Goal: Information Seeking & Learning: Learn about a topic

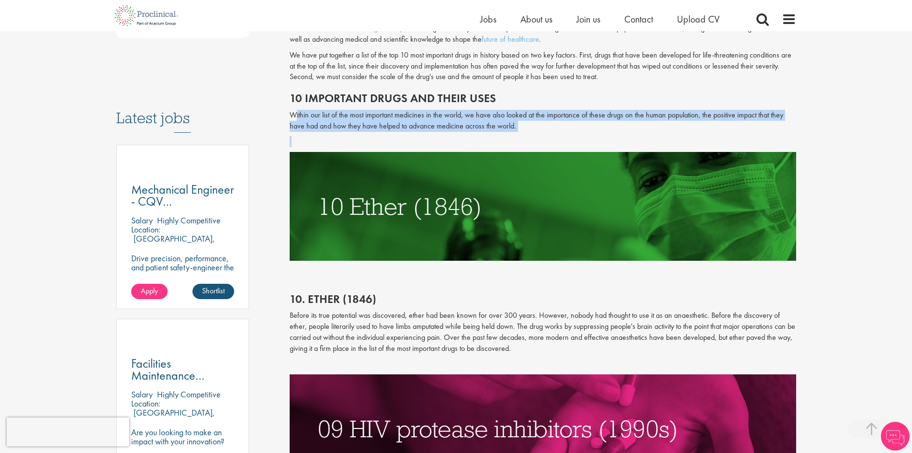
click at [390, 118] on p "Within our list of the most important medicines in the world, we have also look…" at bounding box center [543, 121] width 507 height 22
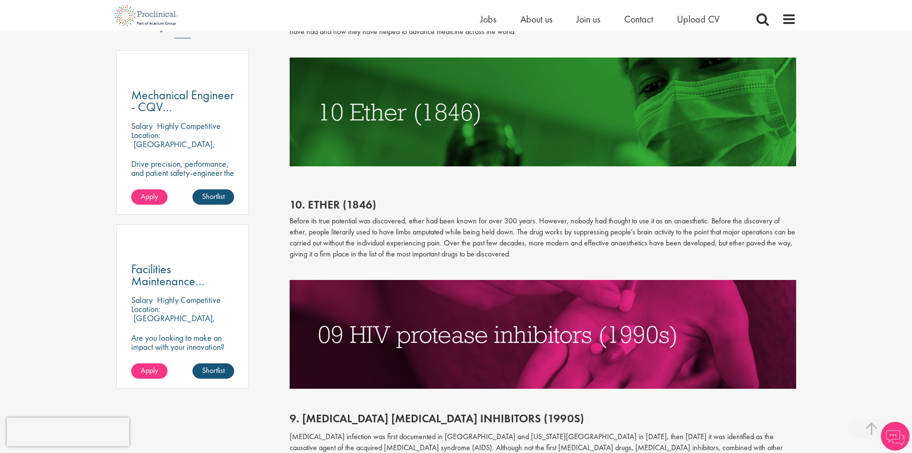
scroll to position [527, 0]
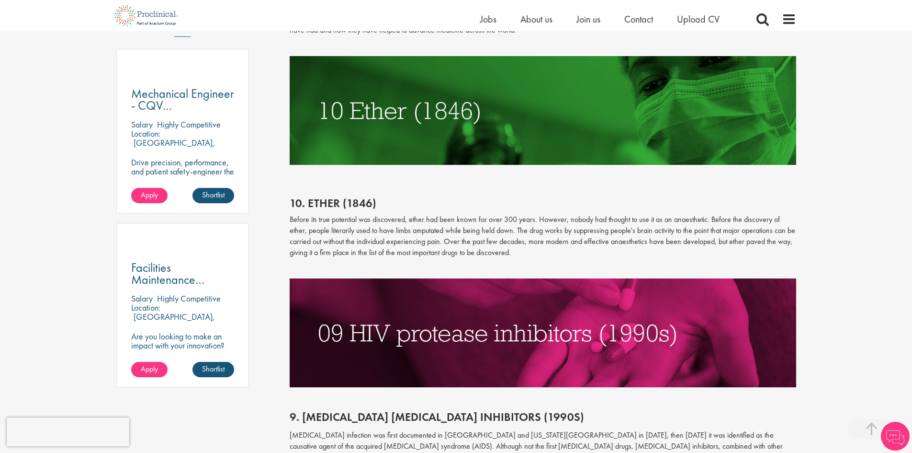
click at [414, 216] on p "Before its true potential was discovered, ether had been known for over 300 yea…" at bounding box center [543, 236] width 507 height 44
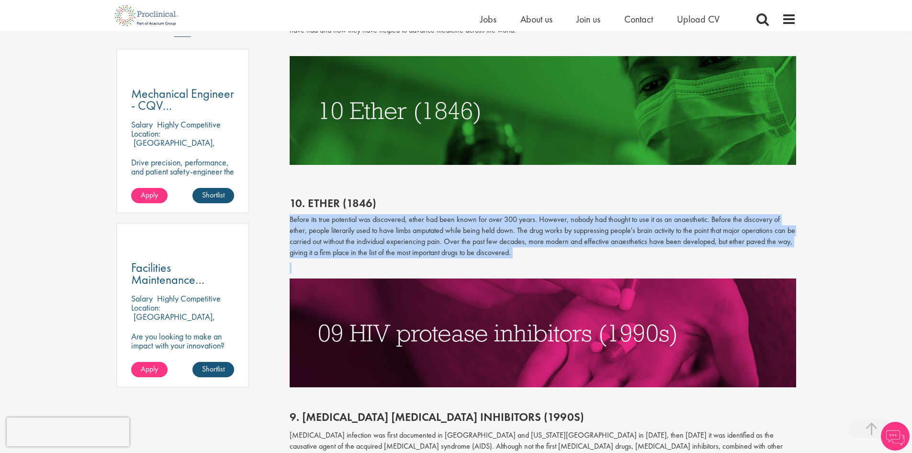
click at [414, 216] on p "Before its true potential was discovered, ether had been known for over 300 yea…" at bounding box center [543, 236] width 507 height 44
click at [419, 224] on p "Before its true potential was discovered, ether had been known for over 300 yea…" at bounding box center [543, 236] width 507 height 44
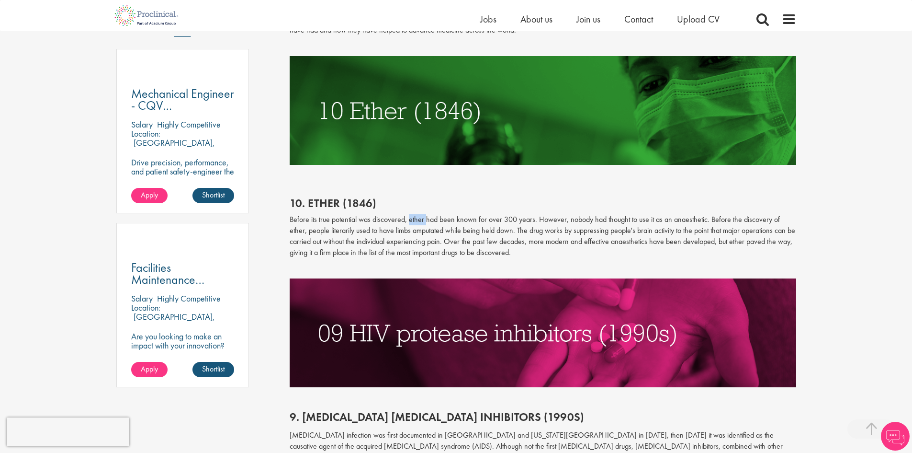
click at [419, 224] on p "Before its true potential was discovered, ether had been known for over 300 yea…" at bounding box center [543, 236] width 507 height 44
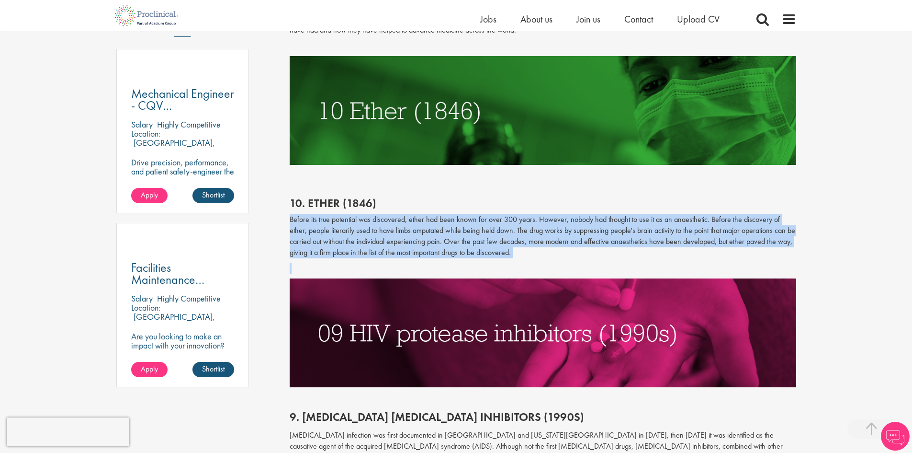
click at [419, 224] on p "Before its true potential was discovered, ether had been known for over 300 yea…" at bounding box center [543, 236] width 507 height 44
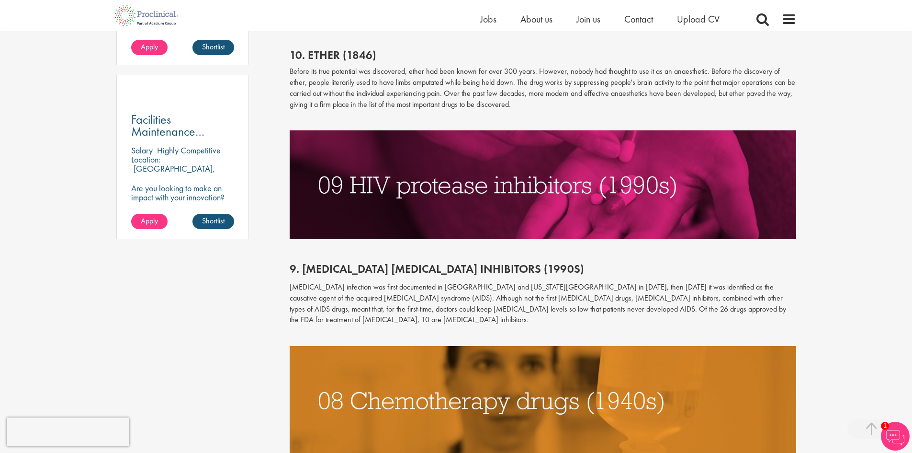
scroll to position [671, 0]
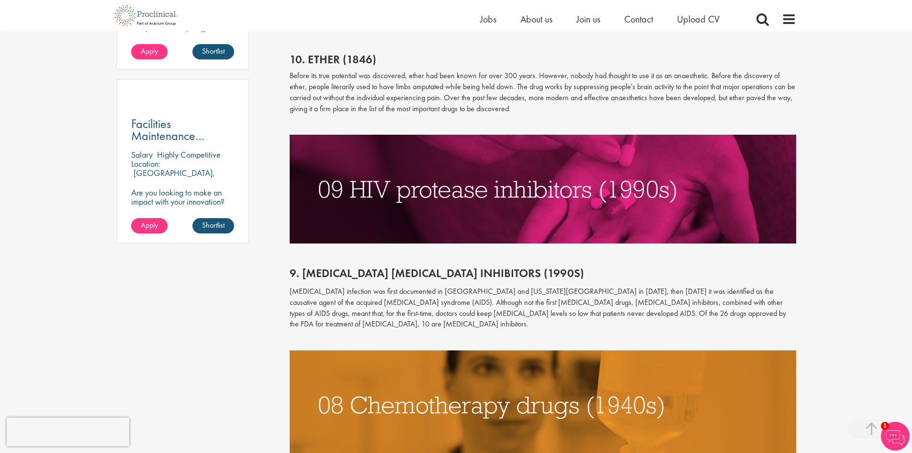
click at [445, 93] on p "Before its true potential was discovered, ether had been known for over 300 yea…" at bounding box center [543, 92] width 507 height 44
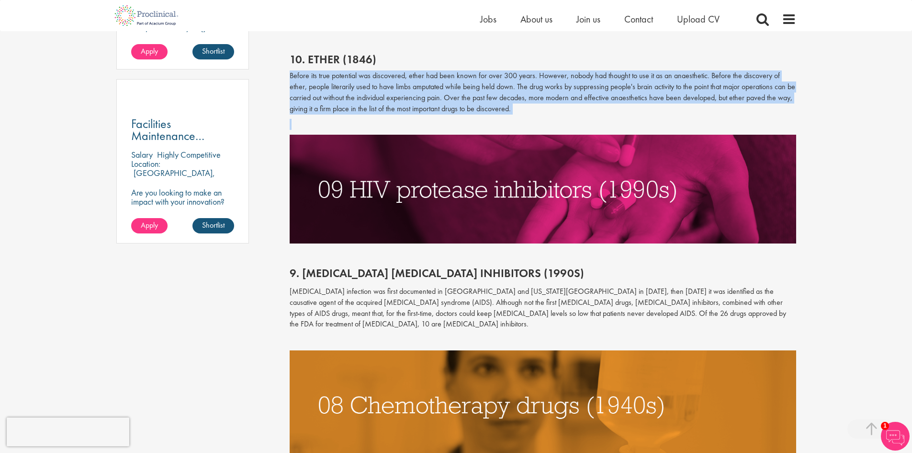
click at [445, 93] on p "Before its true potential was discovered, ether had been known for over 300 yea…" at bounding box center [543, 92] width 507 height 44
click at [439, 96] on p "Before its true potential was discovered, ether had been known for over 300 yea…" at bounding box center [543, 92] width 507 height 44
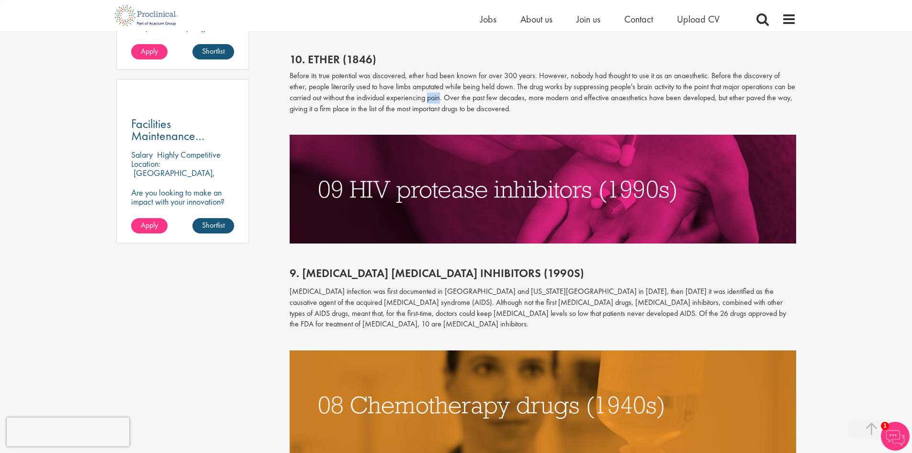
click at [439, 97] on p "Before its true potential was discovered, ether had been known for over 300 yea…" at bounding box center [543, 92] width 507 height 44
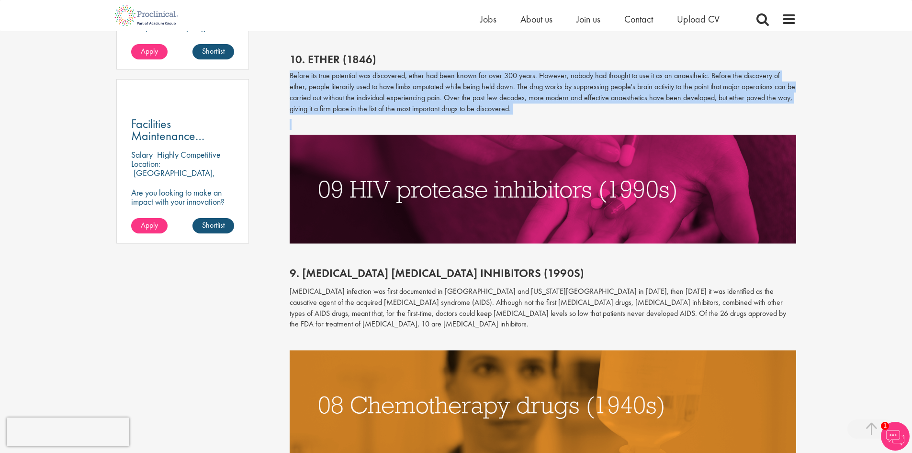
click at [439, 97] on p "Before its true potential was discovered, ether had been known for over 300 yea…" at bounding box center [543, 92] width 507 height 44
click at [439, 99] on p "Before its true potential was discovered, ether had been known for over 300 yea…" at bounding box center [543, 92] width 507 height 44
click at [511, 97] on p "Before its true potential was discovered, ether had been known for over 300 yea…" at bounding box center [543, 92] width 507 height 44
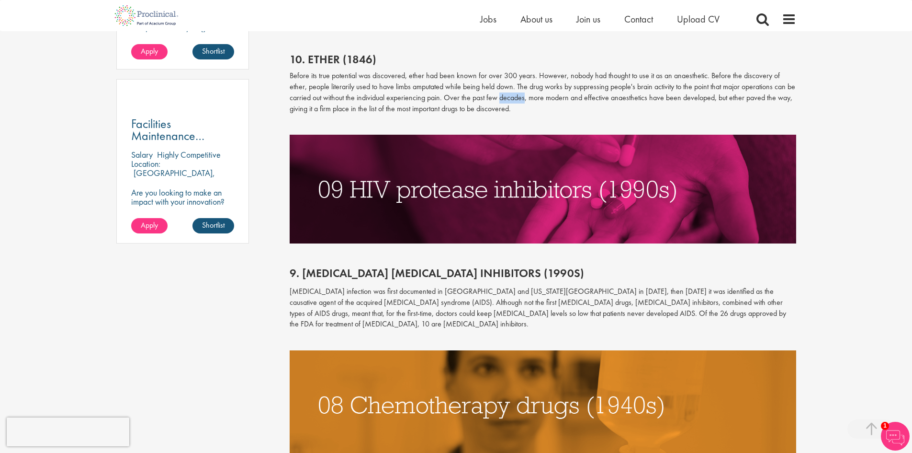
click at [511, 97] on p "Before its true potential was discovered, ether had been known for over 300 yea…" at bounding box center [543, 92] width 507 height 44
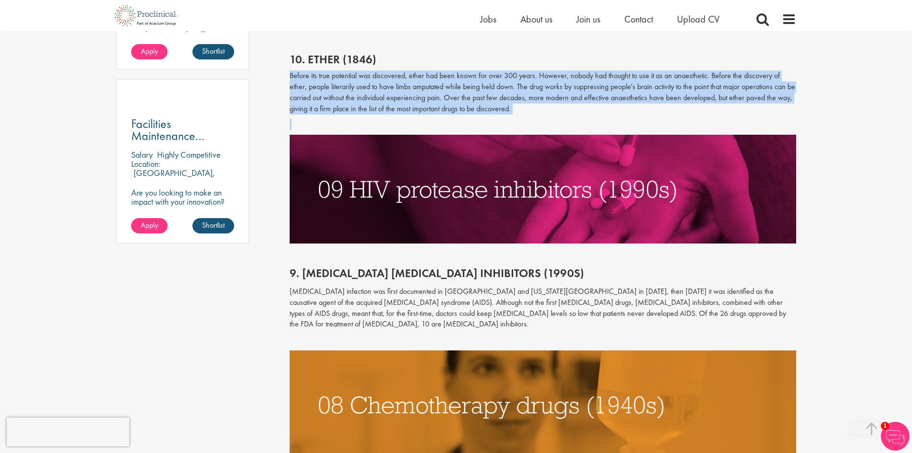
click at [511, 97] on p "Before its true potential was discovered, ether had been known for over 300 yea…" at bounding box center [543, 92] width 507 height 44
click at [589, 107] on p "Before its true potential was discovered, ether had been known for over 300 yea…" at bounding box center [543, 92] width 507 height 44
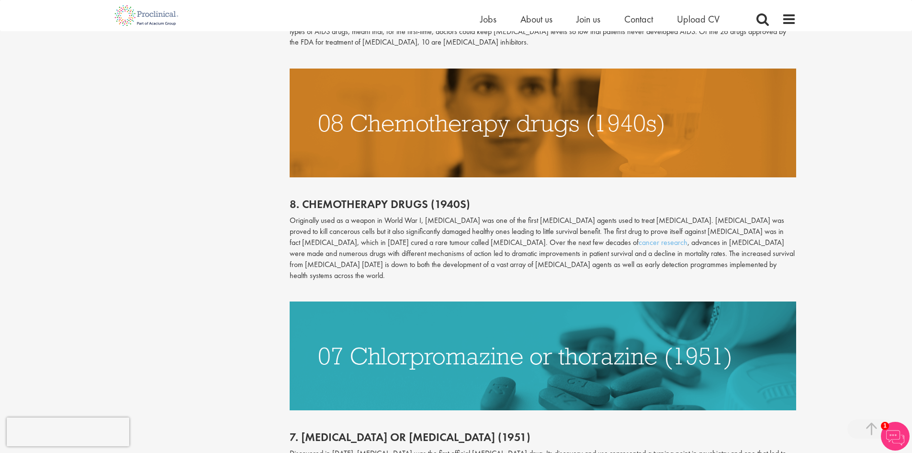
scroll to position [1197, 0]
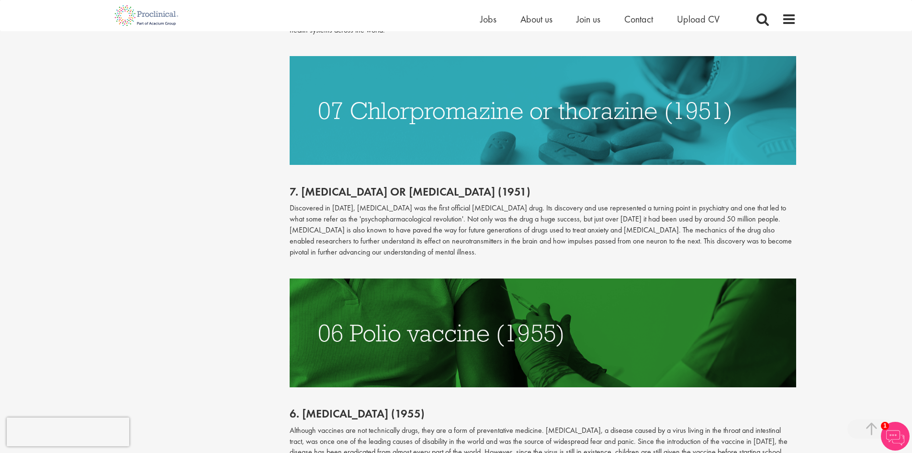
click at [212, 136] on div "Content types Quizzes Blogs Guidebooks & Reports Videos Infographics Case studi…" at bounding box center [456, 251] width 694 height 2693
click at [426, 203] on p "Discovered in [DATE], [MEDICAL_DATA] was the first official [MEDICAL_DATA] drug…" at bounding box center [543, 230] width 507 height 55
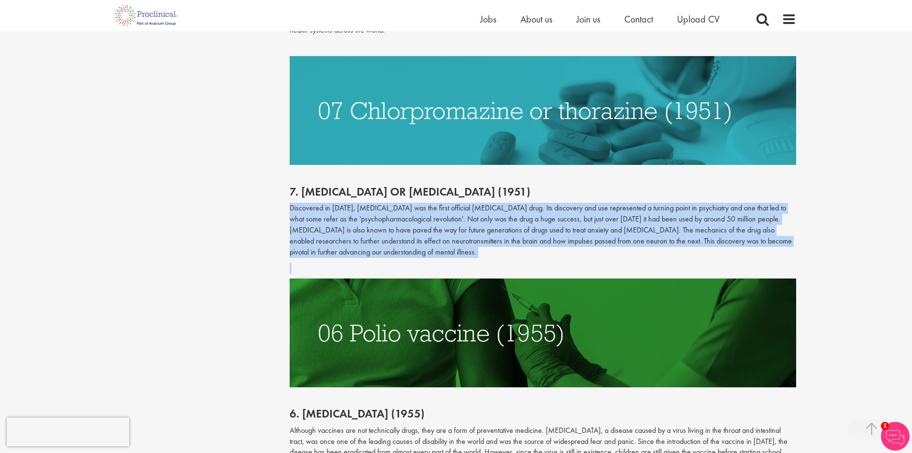
click at [426, 203] on p "Discovered in [DATE], [MEDICAL_DATA] was the first official [MEDICAL_DATA] drug…" at bounding box center [543, 230] width 507 height 55
click at [429, 203] on p "Discovered in [DATE], [MEDICAL_DATA] was the first official [MEDICAL_DATA] drug…" at bounding box center [543, 230] width 507 height 55
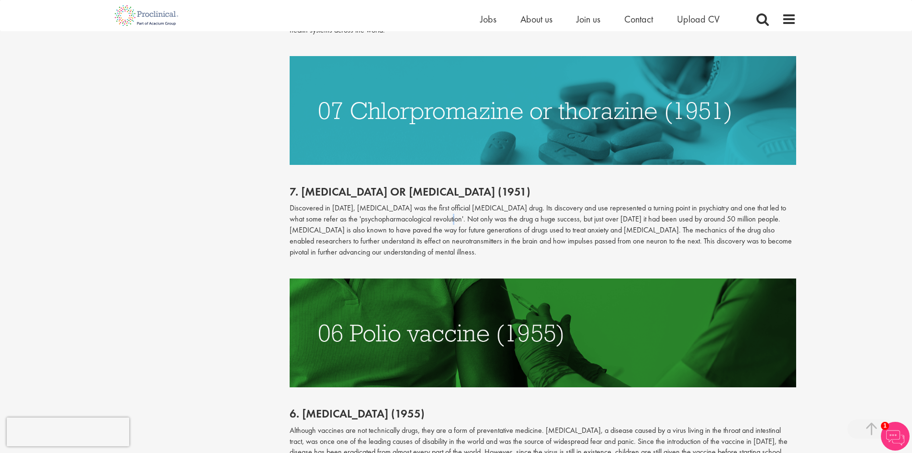
click at [429, 203] on p "Discovered in [DATE], [MEDICAL_DATA] was the first official [MEDICAL_DATA] drug…" at bounding box center [543, 230] width 507 height 55
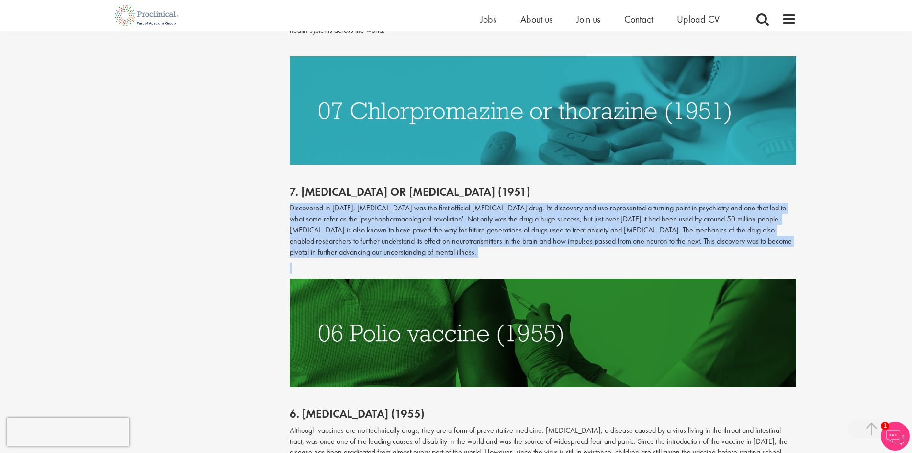
click at [429, 203] on p "Discovered in [DATE], [MEDICAL_DATA] was the first official [MEDICAL_DATA] drug…" at bounding box center [543, 230] width 507 height 55
click at [431, 203] on p "Discovered in [DATE], [MEDICAL_DATA] was the first official [MEDICAL_DATA] drug…" at bounding box center [543, 230] width 507 height 55
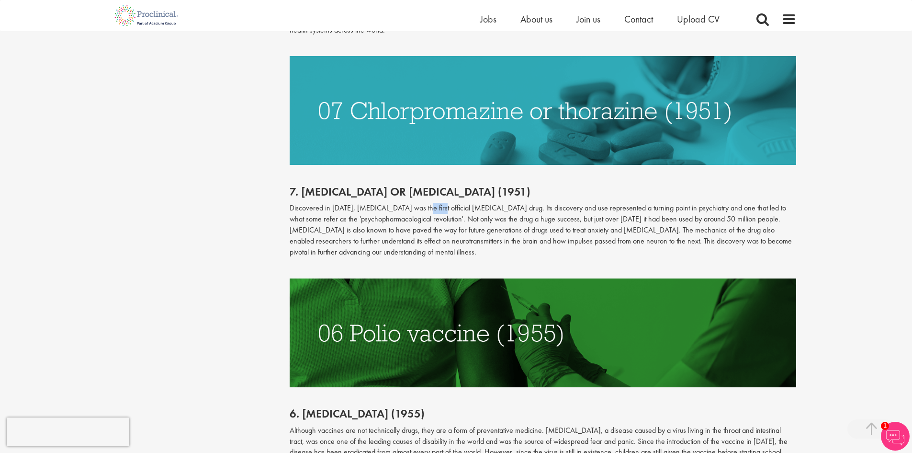
click at [431, 203] on p "Discovered in [DATE], [MEDICAL_DATA] was the first official [MEDICAL_DATA] drug…" at bounding box center [543, 230] width 507 height 55
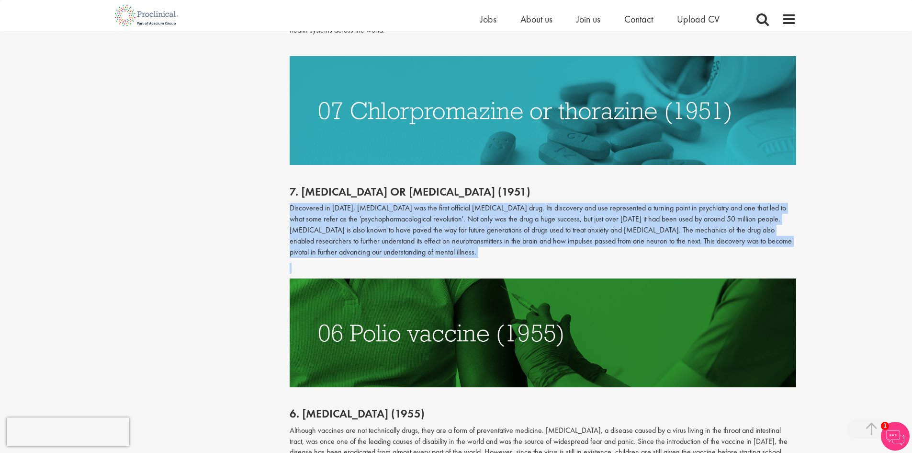
click at [431, 203] on p "Discovered in [DATE], [MEDICAL_DATA] was the first official [MEDICAL_DATA] drug…" at bounding box center [543, 230] width 507 height 55
click at [390, 203] on p "Discovered in [DATE], [MEDICAL_DATA] was the first official [MEDICAL_DATA] drug…" at bounding box center [543, 230] width 507 height 55
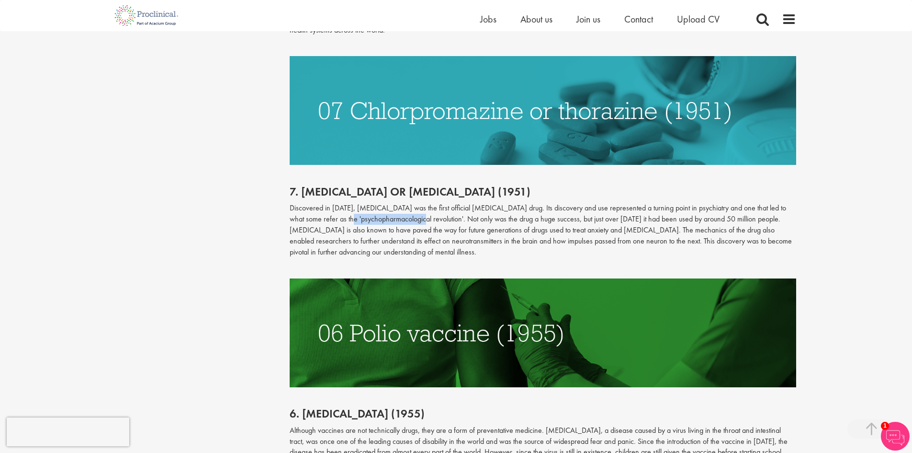
click at [390, 203] on p "Discovered in [DATE], [MEDICAL_DATA] was the first official [MEDICAL_DATA] drug…" at bounding box center [543, 230] width 507 height 55
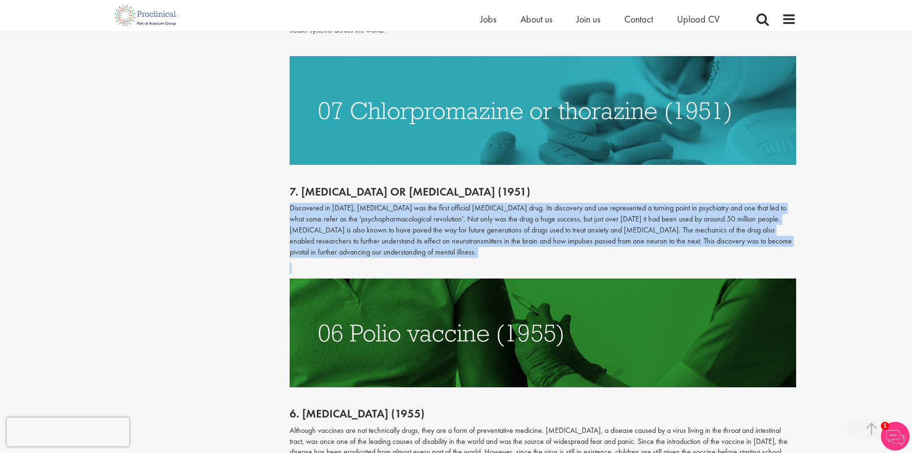
click at [390, 203] on p "Discovered in [DATE], [MEDICAL_DATA] was the first official [MEDICAL_DATA] drug…" at bounding box center [543, 230] width 507 height 55
click at [390, 205] on p "Discovered in [DATE], [MEDICAL_DATA] was the first official [MEDICAL_DATA] drug…" at bounding box center [543, 230] width 507 height 55
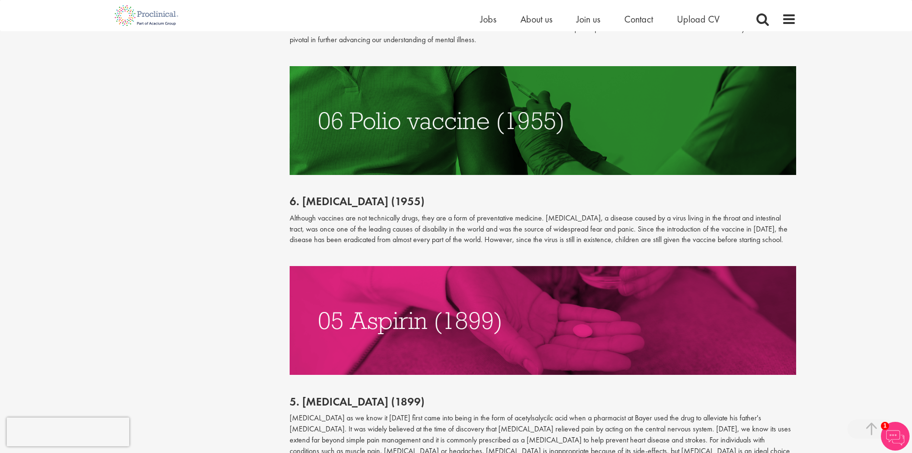
scroll to position [1341, 0]
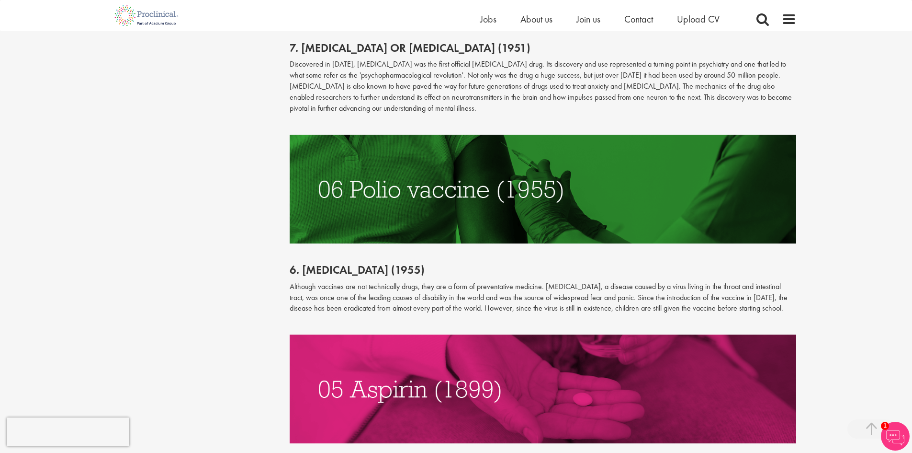
click at [179, 164] on div "Content types Quizzes Blogs Guidebooks & Reports Videos Infographics Case studi…" at bounding box center [456, 107] width 694 height 2693
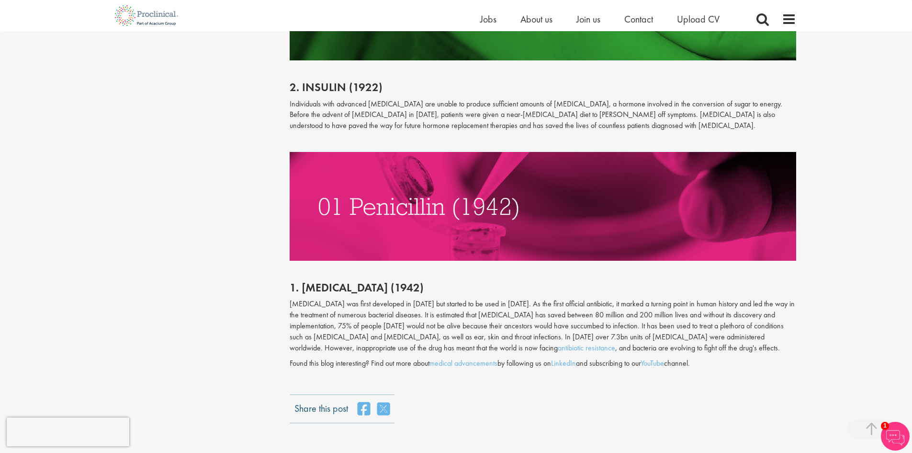
scroll to position [2395, 0]
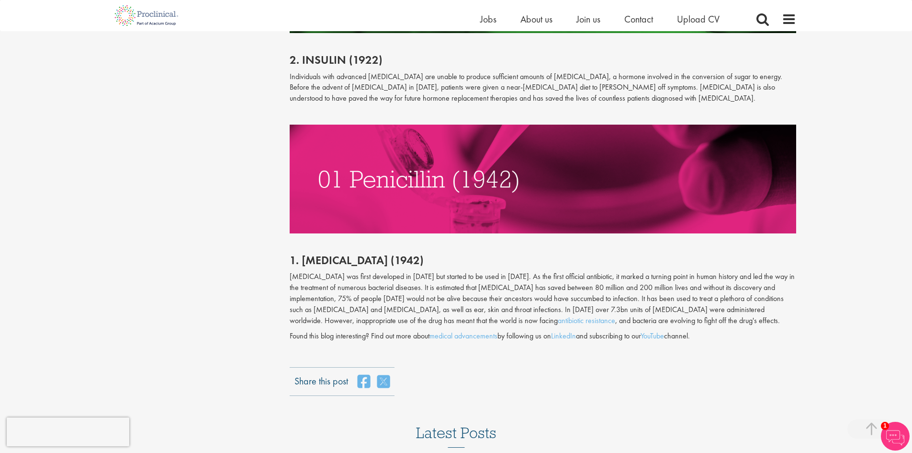
click at [398, 271] on p "[MEDICAL_DATA] was first developed in [DATE] but started to be used in [DATE]. …" at bounding box center [543, 298] width 507 height 55
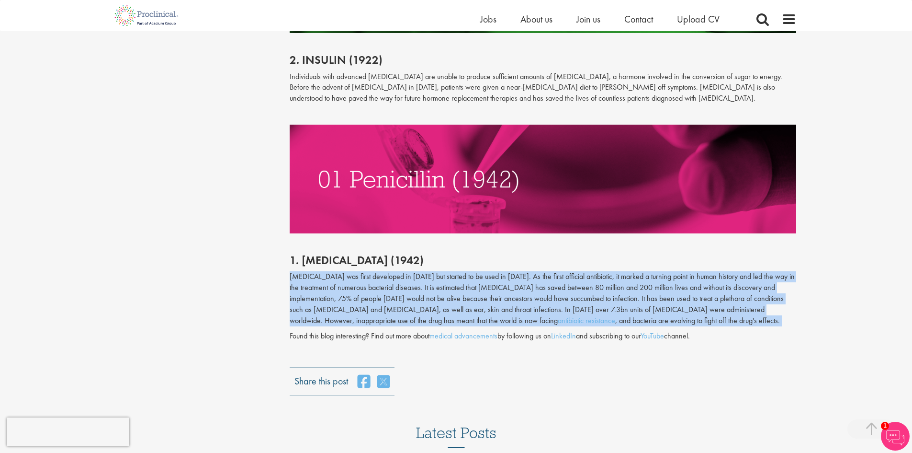
click at [398, 271] on p "[MEDICAL_DATA] was first developed in [DATE] but started to be used in [DATE]. …" at bounding box center [543, 298] width 507 height 55
